Goal: Find specific fact: Find specific fact

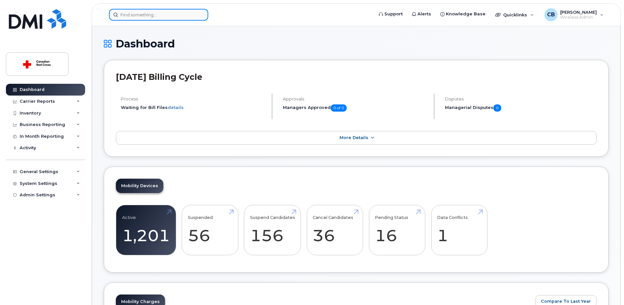
click at [140, 14] on input at bounding box center [158, 15] width 99 height 12
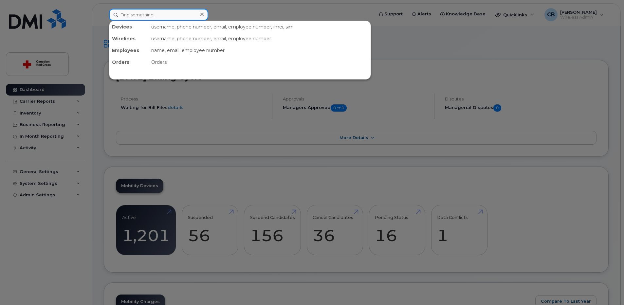
paste input "[PHONE_NUMBER]"
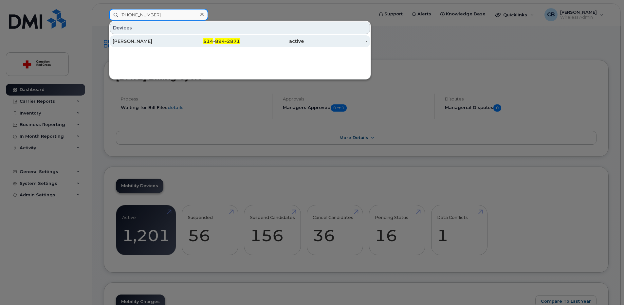
type input "[PHONE_NUMBER]"
click at [140, 41] on div "[PERSON_NAME]" at bounding box center [145, 41] width 64 height 7
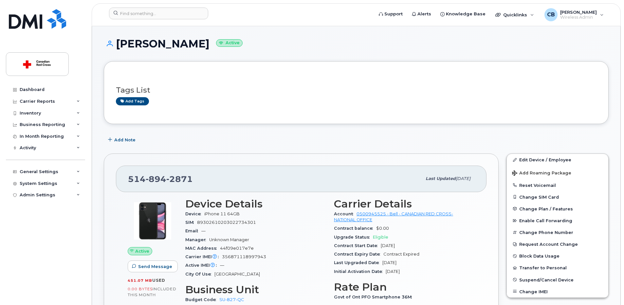
scroll to position [98, 0]
